Goal: Find contact information

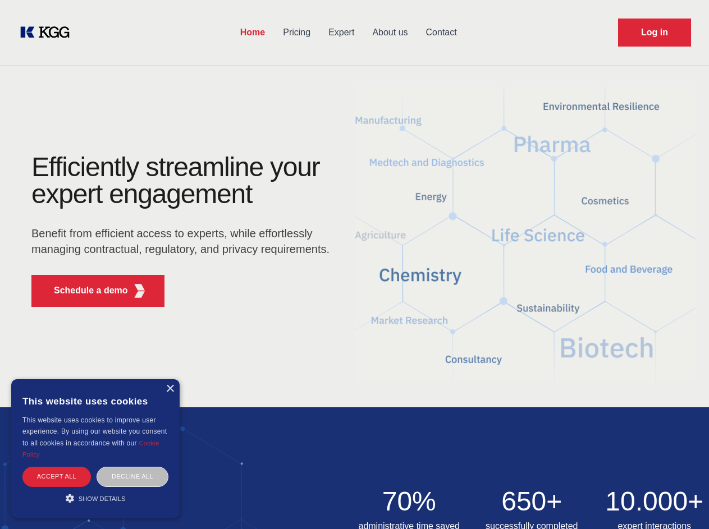
click at [354, 264] on div "Efficiently streamline your expert engagement Benefit from efficient access to …" at bounding box center [183, 235] width 341 height 162
click at [84, 291] on p "Schedule a demo" at bounding box center [91, 290] width 74 height 13
click at [169, 389] on div "× This website uses cookies This website uses cookies to improve user experienc…" at bounding box center [95, 448] width 168 height 139
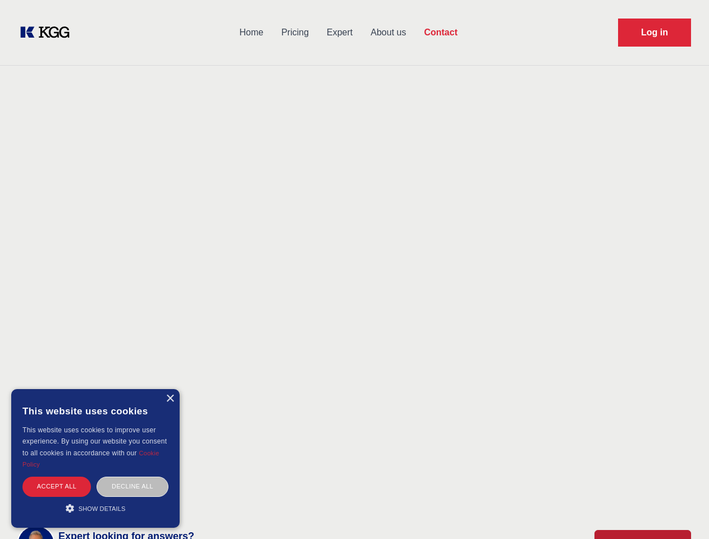
click at [57, 476] on div "Accept all" at bounding box center [56, 486] width 68 height 20
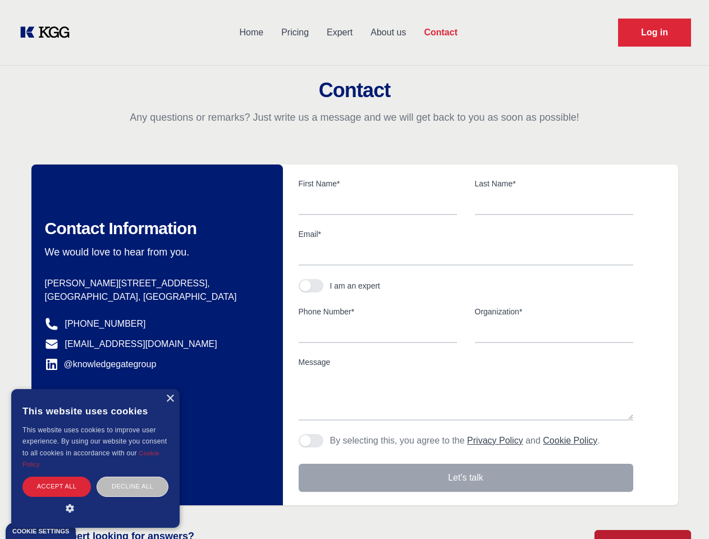
click at [132, 476] on div "Contact Information We would love to hear from you. Postal address [PERSON_NAME…" at bounding box center [156, 334] width 251 height 341
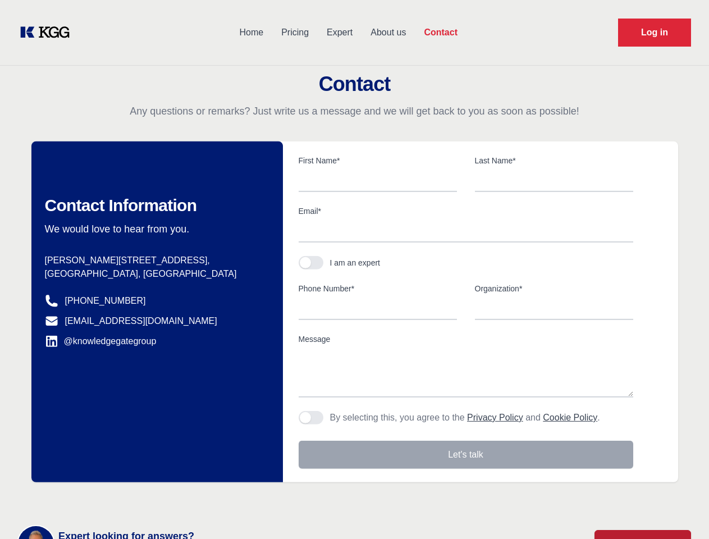
click at [95, 498] on main "Contact Any questions or remarks? Just write us a message and we will get back …" at bounding box center [354, 292] width 709 height 584
